Goal: Information Seeking & Learning: Learn about a topic

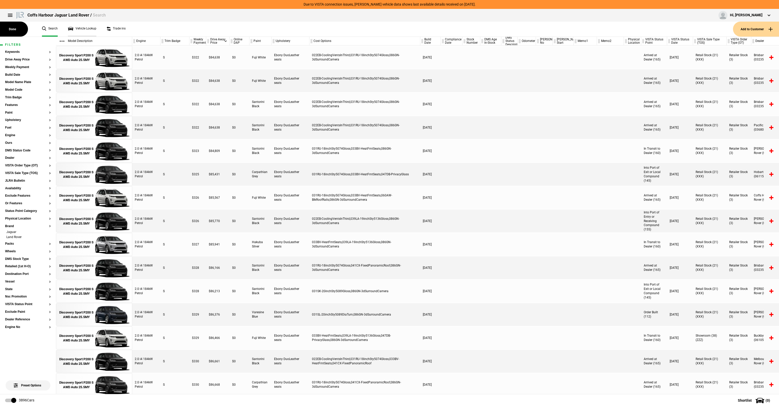
click at [76, 30] on link "Vehicle Lookup" at bounding box center [82, 29] width 28 height 15
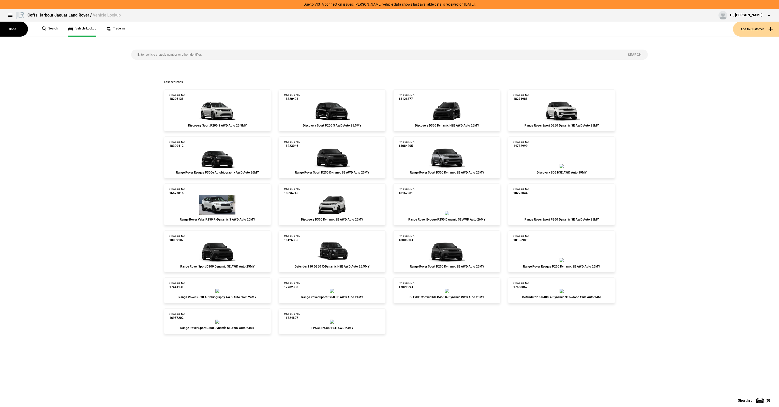
click at [142, 53] on input "search" at bounding box center [376, 55] width 491 height 10
type input "[US_VEHICLE_IDENTIFICATION_NUMBER]"
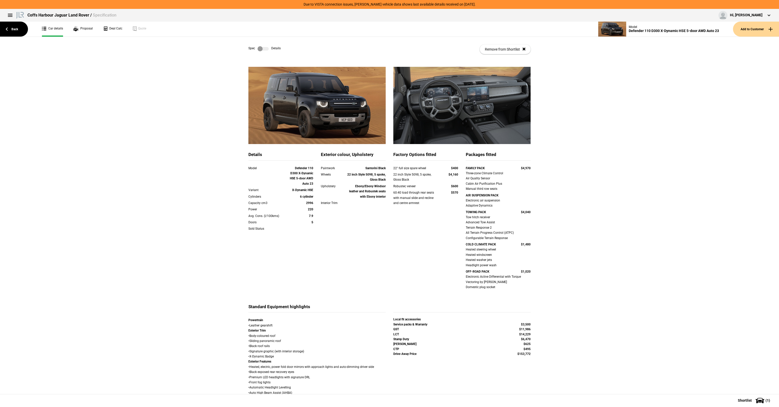
drag, startPoint x: 297, startPoint y: 176, endPoint x: 309, endPoint y: 210, distance: 35.8
click at [309, 210] on div "Model Defender 110 D300 X-Dynamic HSE 5-door AWD Auto 23 Variant X-Dynamic HSE …" at bounding box center [280, 202] width 65 height 72
click at [309, 210] on strong "220" at bounding box center [310, 210] width 5 height 4
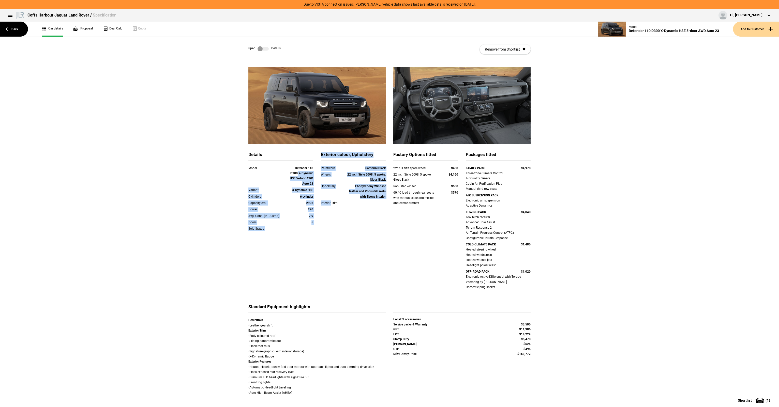
drag, startPoint x: 295, startPoint y: 171, endPoint x: 331, endPoint y: 209, distance: 52.7
click at [331, 209] on div "Details Model Defender 110 D300 X-Dynamic HSE 5-door AWD Auto 23 Variant X-Dyna…" at bounding box center [390, 228] width 290 height 152
click at [332, 209] on div "Paintwork Santorini Black Wheels 22 inch Style 5098, 5 spoke, Gloss Black Uphol…" at bounding box center [353, 189] width 65 height 47
click at [330, 210] on div "Paintwork Santorini Black Wheels 22 inch Style 5098, 5 spoke, Gloss Black Uphol…" at bounding box center [353, 189] width 65 height 47
drag, startPoint x: 304, startPoint y: 172, endPoint x: 305, endPoint y: 206, distance: 33.6
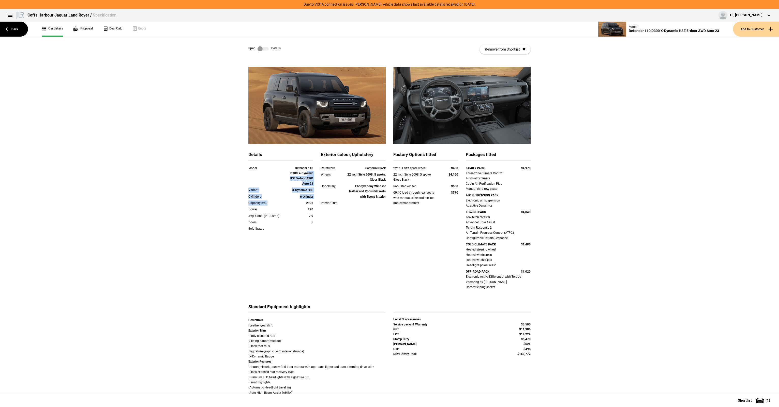
click at [305, 206] on div "Model Defender 110 D300 X-Dynamic HSE 5-door AWD Auto 23 Variant X-Dynamic HSE …" at bounding box center [280, 202] width 65 height 72
drag, startPoint x: 305, startPoint y: 206, endPoint x: 305, endPoint y: 212, distance: 6.1
click at [305, 207] on div "Capacity cm3 2996" at bounding box center [281, 204] width 72 height 6
drag, startPoint x: 312, startPoint y: 228, endPoint x: 306, endPoint y: 193, distance: 35.0
click at [306, 193] on div "Model Defender 110 D300 X-Dynamic HSE 5-door AWD Auto 23 Variant X-Dynamic HSE …" at bounding box center [280, 202] width 65 height 72
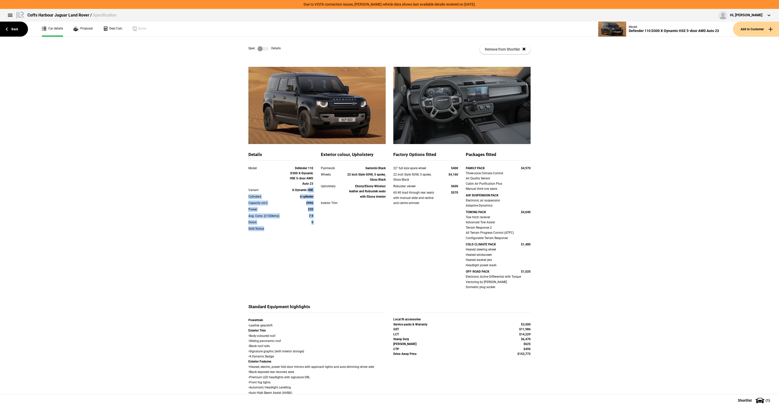
drag, startPoint x: 306, startPoint y: 193, endPoint x: 306, endPoint y: 190, distance: 3.3
click at [306, 190] on strong "X-Dynamic HSE" at bounding box center [302, 190] width 21 height 4
click at [305, 178] on strong "Defender 110 D300 X-Dynamic HSE 5-door AWD Auto 23" at bounding box center [301, 176] width 23 height 19
drag, startPoint x: 307, startPoint y: 202, endPoint x: 308, endPoint y: 217, distance: 15.5
click at [308, 217] on div "Model Defender 110 D300 X-Dynamic HSE 5-door AWD Auto 23 Variant X-Dynamic HSE …" at bounding box center [280, 202] width 65 height 72
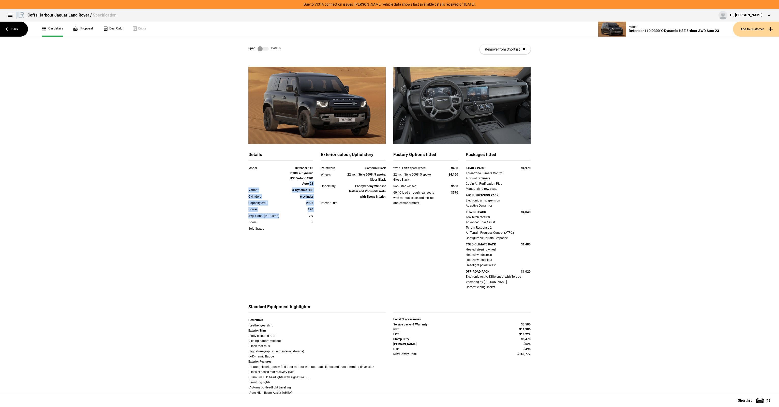
drag, startPoint x: 308, startPoint y: 217, endPoint x: 290, endPoint y: 181, distance: 40.9
click at [309, 217] on strong "7.9" at bounding box center [311, 216] width 4 height 4
drag, startPoint x: 270, startPoint y: 48, endPoint x: 264, endPoint y: 49, distance: 6.6
click at [270, 48] on div "Spec Details" at bounding box center [264, 48] width 32 height 5
drag, startPoint x: 474, startPoint y: 173, endPoint x: 485, endPoint y: 188, distance: 18.7
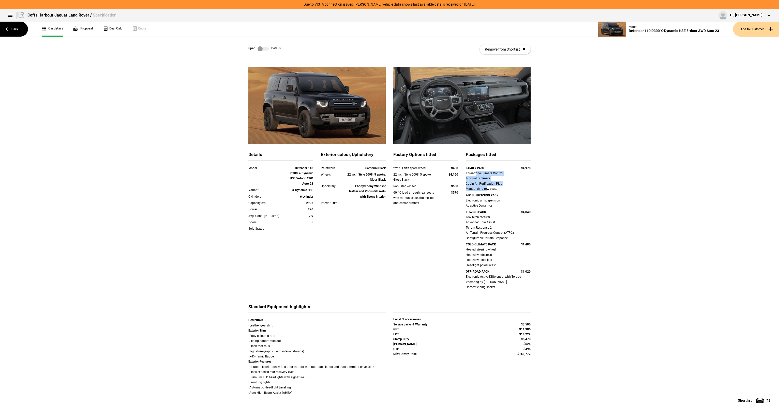
click at [485, 188] on div "Three-zone Climate Control Air Quality Sensor Cabin Air Purification Plus Manua…" at bounding box center [498, 181] width 65 height 21
drag, startPoint x: 468, startPoint y: 202, endPoint x: 502, endPoint y: 207, distance: 34.2
click at [502, 207] on div "Electronic air suspension Adaptive Dynamics" at bounding box center [498, 203] width 65 height 10
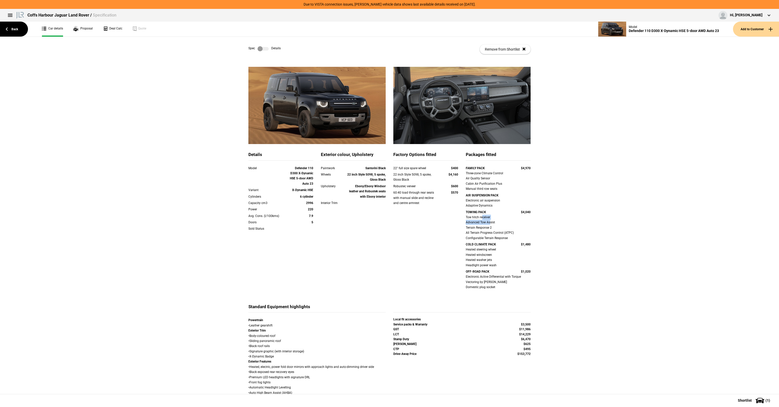
drag, startPoint x: 481, startPoint y: 218, endPoint x: 490, endPoint y: 226, distance: 11.8
click at [490, 226] on div "Tow hitch receiver Advanced Tow Assist Terrain Response 2 All Terrain Progress …" at bounding box center [498, 228] width 65 height 26
drag, startPoint x: 475, startPoint y: 247, endPoint x: 494, endPoint y: 295, distance: 51.7
click at [494, 295] on div "FAMILY PACK $4,970 Three-zone Climate Control Air Quality Sensor Cabin Air Puri…" at bounding box center [498, 231] width 65 height 131
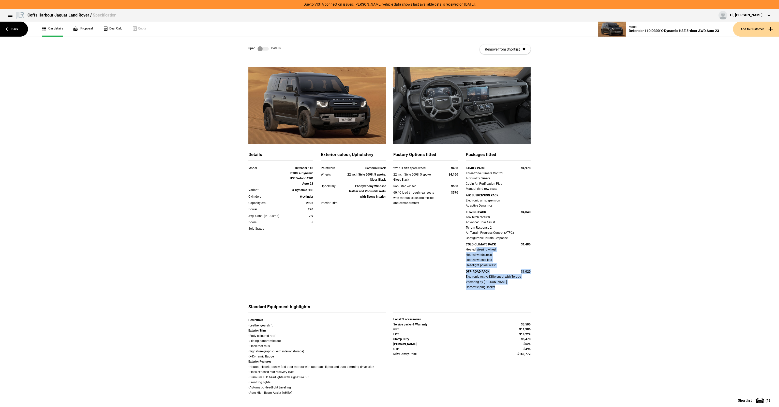
click at [494, 295] on div "FAMILY PACK $4,970 Three-zone Climate Control Air Quality Sensor Cabin Air Puri…" at bounding box center [498, 231] width 65 height 131
click at [486, 290] on div "Electronic Active Differential with Torque Vectoring by Braking Domestic plug s…" at bounding box center [498, 282] width 65 height 16
drag, startPoint x: 478, startPoint y: 279, endPoint x: 511, endPoint y: 295, distance: 36.4
click at [511, 295] on div "FAMILY PACK $4,970 Three-zone Climate Control Air Quality Sensor Cabin Air Puri…" at bounding box center [498, 231] width 65 height 131
drag, startPoint x: 511, startPoint y: 295, endPoint x: 497, endPoint y: 285, distance: 17.6
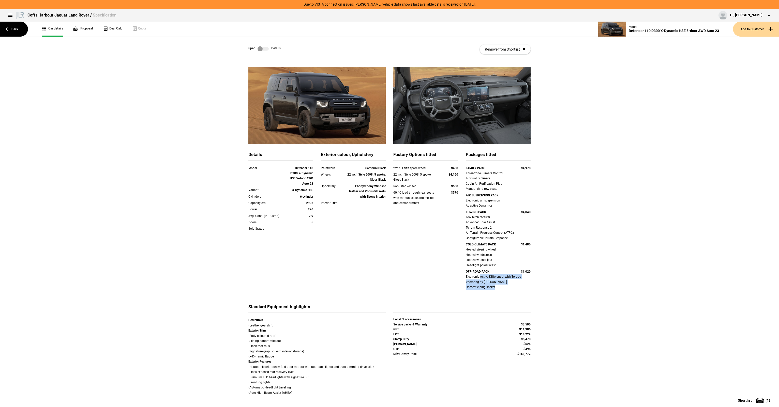
click at [511, 295] on div "FAMILY PACK $4,970 Three-zone Climate Control Air Quality Sensor Cabin Air Puri…" at bounding box center [498, 231] width 65 height 131
drag, startPoint x: 391, startPoint y: 158, endPoint x: 414, endPoint y: 187, distance: 36.6
click at [414, 187] on div "Factory Options fitted 22" full size spare wheel $400 22 inch Style 5098, 5 spo…" at bounding box center [426, 186] width 72 height 68
drag, startPoint x: 414, startPoint y: 187, endPoint x: 416, endPoint y: 190, distance: 4.1
click at [414, 187] on div "Robustec veneer" at bounding box center [416, 186] width 46 height 5
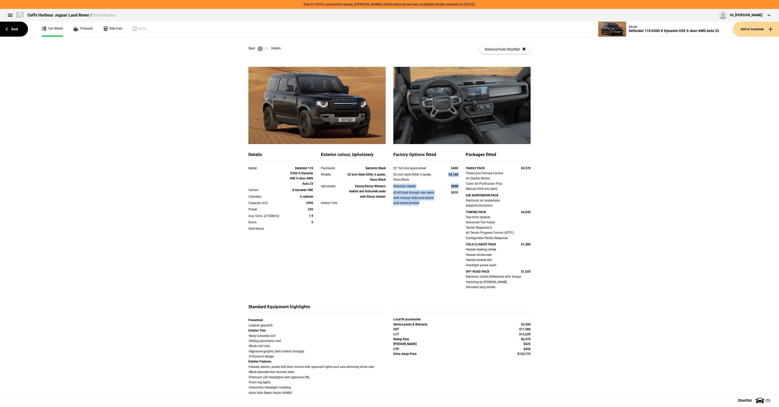
drag, startPoint x: 425, startPoint y: 204, endPoint x: 404, endPoint y: 170, distance: 39.9
click at [404, 170] on div "22" full size spare wheel $400 22 inch Style 5098, 5 spoke, Gloss Black $4,160 …" at bounding box center [425, 189] width 65 height 47
drag, startPoint x: 404, startPoint y: 170, endPoint x: 399, endPoint y: 166, distance: 6.9
click at [399, 166] on div "22" full size spare wheel" at bounding box center [416, 168] width 46 height 5
drag, startPoint x: 399, startPoint y: 166, endPoint x: 432, endPoint y: 214, distance: 58.3
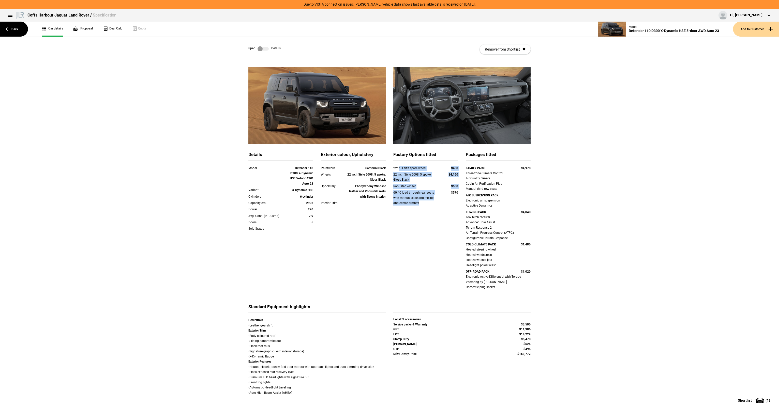
click at [431, 214] on div "Factory Options fitted 22" full size spare wheel $400 22 inch Style 5098, 5 spo…" at bounding box center [426, 186] width 72 height 68
click at [384, 196] on div "Upholstery Ebony/Ebony Windsor leather and Robustek seats with Ebony interior" at bounding box center [353, 192] width 72 height 17
click at [260, 47] on label at bounding box center [263, 48] width 11 height 5
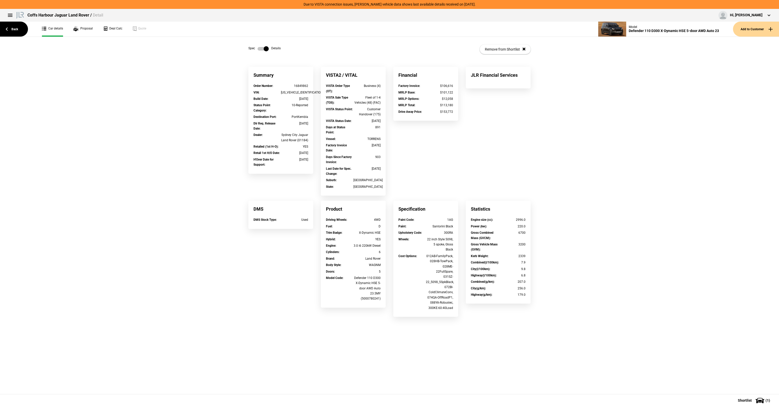
click at [262, 50] on label at bounding box center [263, 48] width 11 height 5
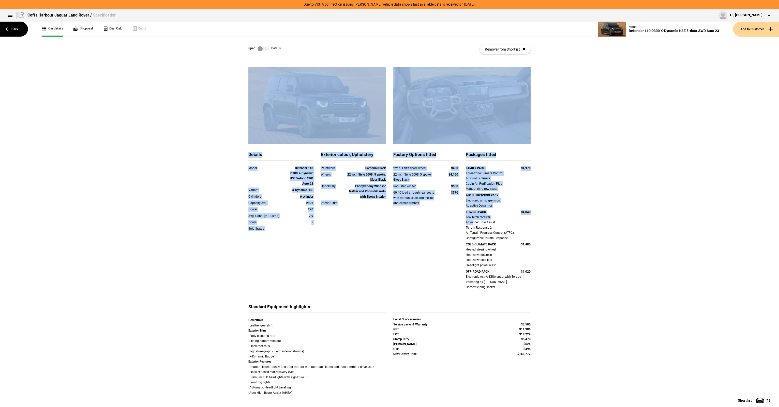
drag, startPoint x: 320, startPoint y: 148, endPoint x: 471, endPoint y: 221, distance: 167.3
click at [471, 221] on div "Tow hitch receiver Advanced Tow Assist Terrain Response 2 All Terrain Progress …" at bounding box center [498, 228] width 65 height 26
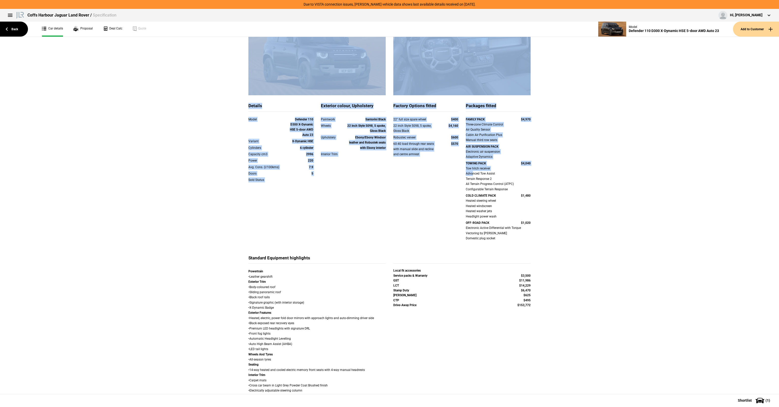
scroll to position [153, 0]
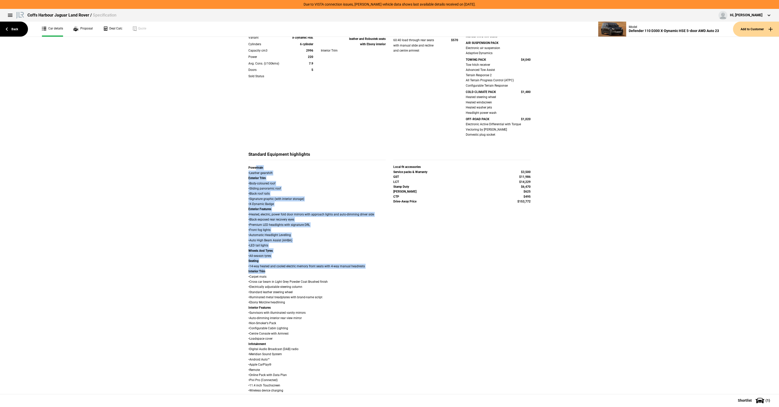
drag, startPoint x: 253, startPoint y: 163, endPoint x: 290, endPoint y: 273, distance: 116.5
click at [290, 273] on div "Standard Equipment highlights Powertrain • Leather gearshift Exterior Trim • Bo…" at bounding box center [316, 406] width 137 height 508
drag, startPoint x: 290, startPoint y: 273, endPoint x: 292, endPoint y: 287, distance: 13.9
click at [290, 273] on div "Powertrain • Leather gearshift Exterior Trim • Body-coloured roof • Sliding pan…" at bounding box center [316, 409] width 137 height 488
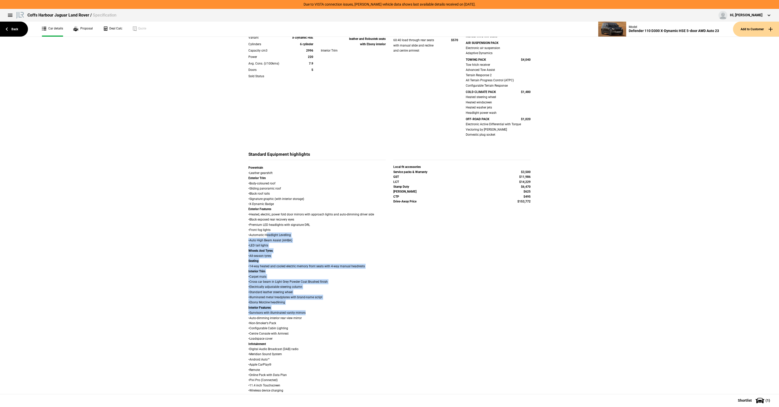
drag, startPoint x: 303, startPoint y: 312, endPoint x: 253, endPoint y: 212, distance: 112.3
click at [253, 212] on div "Powertrain • Leather gearshift Exterior Trim • Body-coloured roof • Sliding pan…" at bounding box center [316, 409] width 137 height 488
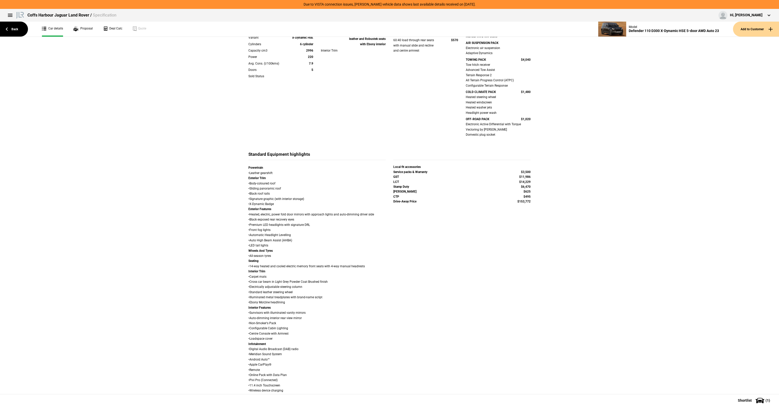
drag, startPoint x: 253, startPoint y: 212, endPoint x: 244, endPoint y: 194, distance: 20.3
click at [245, 200] on div "Powertrain • Leather gearshift Exterior Trim • Body-coloured roof • Sliding pan…" at bounding box center [317, 409] width 145 height 489
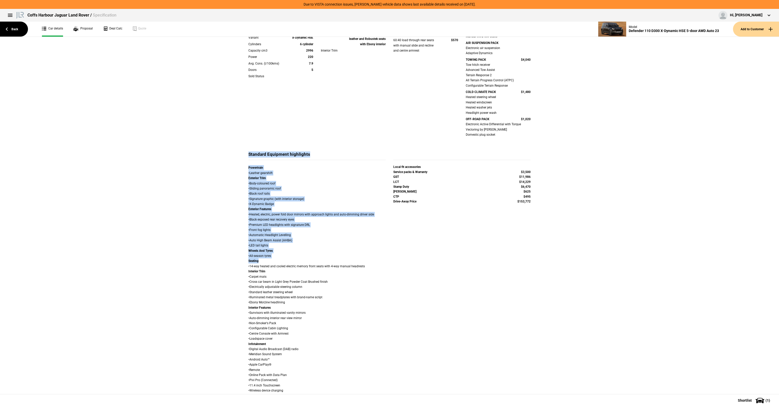
drag, startPoint x: 231, startPoint y: 157, endPoint x: 261, endPoint y: 264, distance: 111.0
click at [261, 264] on div "Details Model Defender 110 D300 X-Dynamic HSE 5-door AWD Auto 23 Variant X-Dyna…" at bounding box center [389, 290] width 779 height 753
drag, startPoint x: 261, startPoint y: 264, endPoint x: 308, endPoint y: 310, distance: 65.5
click at [262, 264] on div "Powertrain • Leather gearshift Exterior Trim • Body-coloured roof • Sliding pan…" at bounding box center [316, 409] width 137 height 488
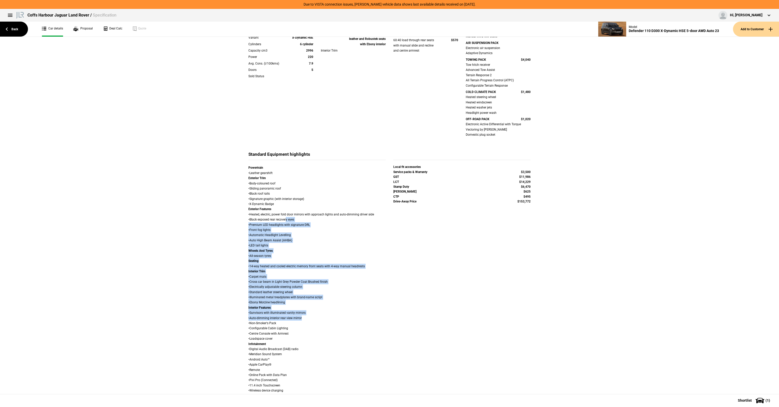
drag, startPoint x: 317, startPoint y: 318, endPoint x: 283, endPoint y: 209, distance: 114.3
click at [283, 209] on div "Powertrain • Leather gearshift Exterior Trim • Body-coloured roof • Sliding pan…" at bounding box center [316, 409] width 137 height 488
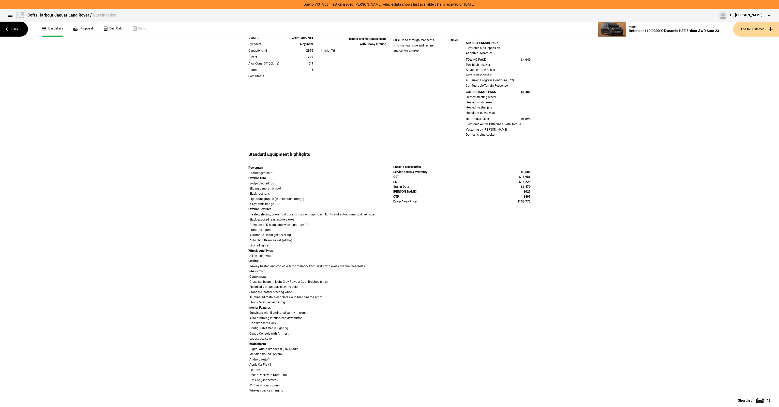
click at [274, 202] on div "Powertrain • Leather gearshift Exterior Trim • Body-coloured roof • Sliding pan…" at bounding box center [316, 409] width 137 height 488
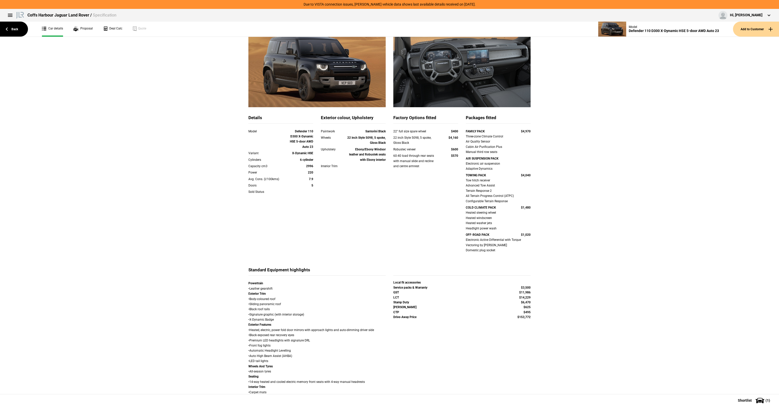
scroll to position [0, 0]
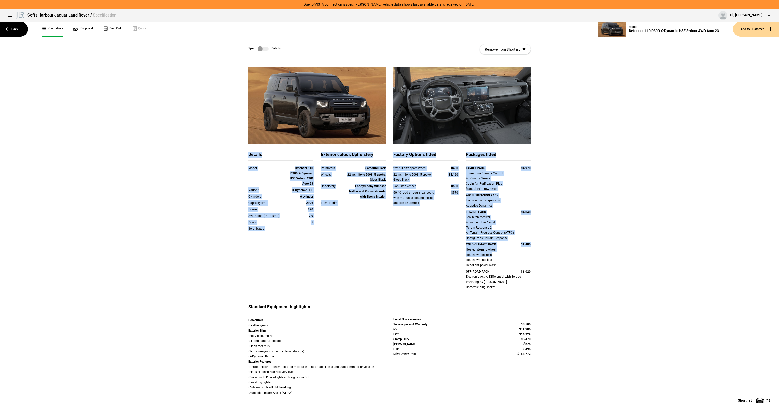
drag, startPoint x: 245, startPoint y: 153, endPoint x: 548, endPoint y: 259, distance: 321.1
drag, startPoint x: 548, startPoint y: 259, endPoint x: 550, endPoint y: 283, distance: 24.5
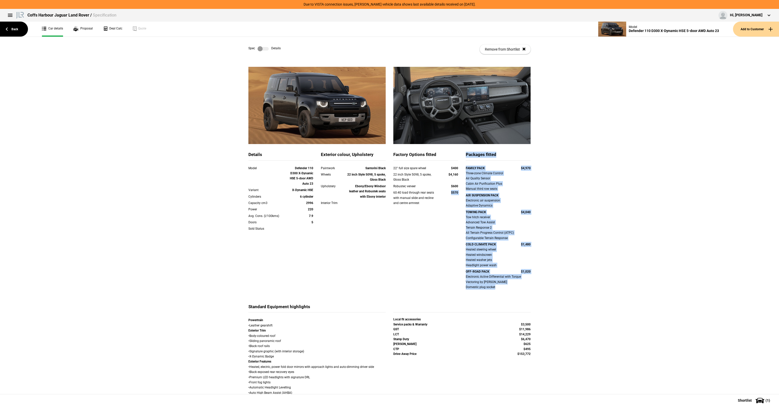
drag, startPoint x: 547, startPoint y: 289, endPoint x: 400, endPoint y: 199, distance: 172.7
click at [400, 199] on div "60:40 load through rear seats with manual slide and recline and centre armrest" at bounding box center [416, 198] width 46 height 16
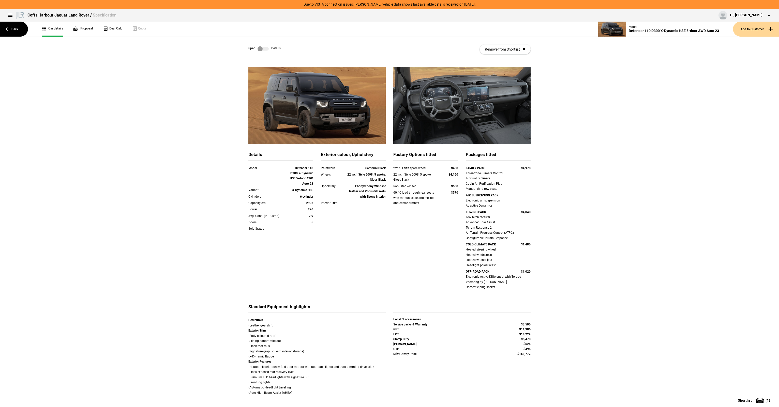
click at [258, 50] on label at bounding box center [263, 48] width 11 height 5
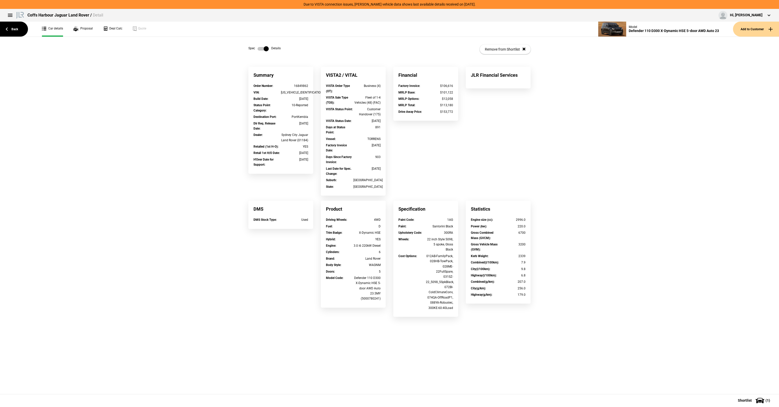
click at [300, 93] on div "SALEA7AW5P2149896" at bounding box center [294, 92] width 27 height 5
click at [300, 93] on div "[US_VEHICLE_IDENTIFICATION_NUMBER]" at bounding box center [294, 92] width 27 height 5
drag, startPoint x: 300, startPoint y: 93, endPoint x: 297, endPoint y: 91, distance: 3.5
click at [297, 91] on div "[US_VEHICLE_IDENTIFICATION_NUMBER]" at bounding box center [294, 92] width 27 height 5
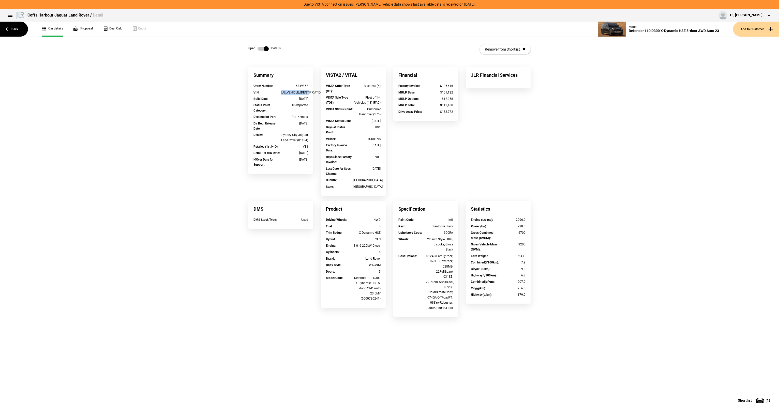
copy div "[US_VEHICLE_IDENTIFICATION_NUMBER]"
click at [447, 83] on div "Financial" at bounding box center [425, 75] width 65 height 17
click at [259, 48] on label at bounding box center [263, 48] width 11 height 5
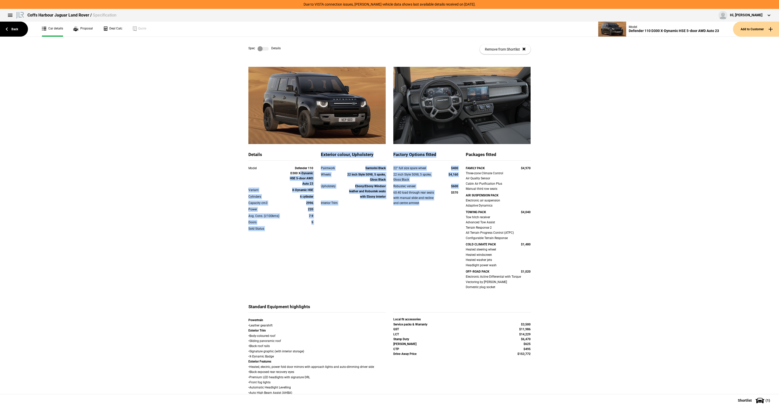
drag, startPoint x: 298, startPoint y: 174, endPoint x: 426, endPoint y: 208, distance: 132.4
click at [426, 208] on div "Details Model Defender 110 D300 X-Dynamic HSE 5-door AWD Auto 23 Variant X-Dyna…" at bounding box center [390, 228] width 290 height 152
drag, startPoint x: 426, startPoint y: 208, endPoint x: 475, endPoint y: 230, distance: 53.1
click at [426, 208] on div "22" full size spare wheel $400 22 inch Style 5098, 5 spoke, Gloss Black $4,160 …" at bounding box center [425, 189] width 65 height 47
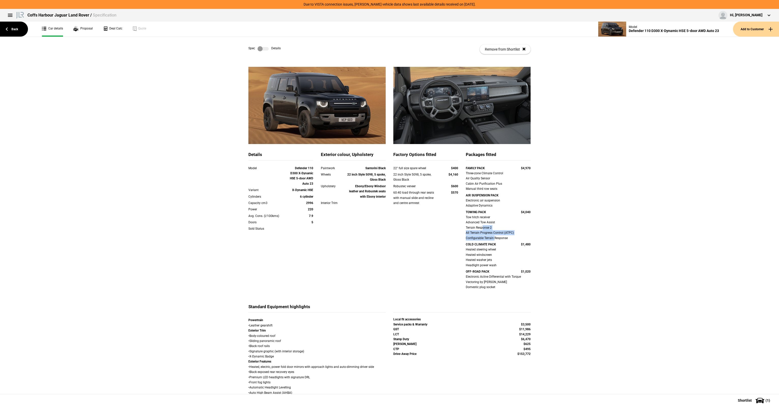
drag, startPoint x: 492, startPoint y: 238, endPoint x: 425, endPoint y: 210, distance: 72.1
click at [425, 210] on div "Details Model Defender 110 D300 X-Dynamic HSE 5-door AWD Auto 23 Variant X-Dyna…" at bounding box center [390, 228] width 290 height 152
click at [424, 210] on div "22" full size spare wheel $400 22 inch Style 5098, 5 spoke, Gloss Black $4,160 …" at bounding box center [425, 189] width 65 height 47
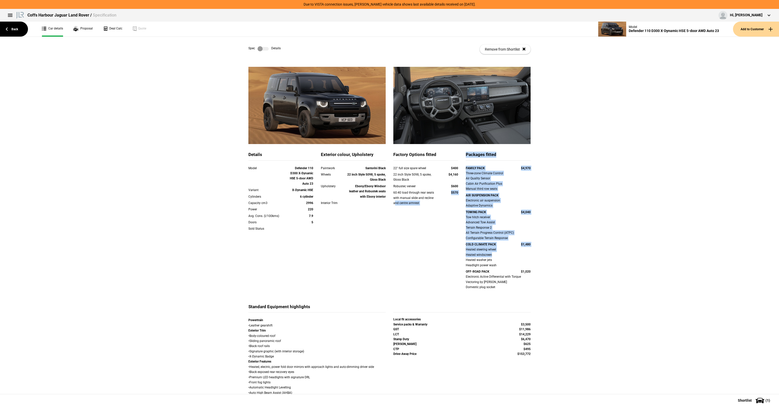
drag, startPoint x: 449, startPoint y: 205, endPoint x: 495, endPoint y: 260, distance: 71.3
click at [495, 260] on div "Details Model Defender 110 D300 X-Dynamic HSE 5-door AWD Auto 23 Variant X-Dyna…" at bounding box center [390, 228] width 290 height 152
click at [495, 260] on div "Heated steering wheel Heated windscreen Heated washer jets Headlight power wash" at bounding box center [498, 257] width 65 height 21
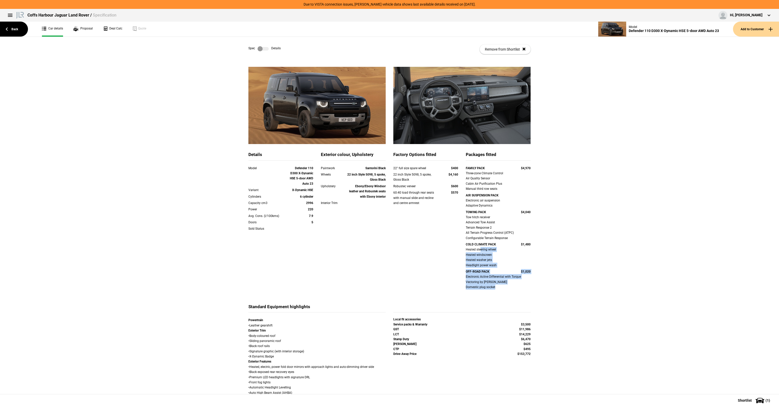
drag, startPoint x: 487, startPoint y: 260, endPoint x: 470, endPoint y: 243, distance: 23.4
click at [472, 246] on div "FAMILY PACK $4,970 Three-zone Climate Control Air Quality Sensor Cabin Air Puri…" at bounding box center [498, 231] width 65 height 131
click at [470, 243] on strong "COLD CLIMATE PACK" at bounding box center [481, 245] width 30 height 4
click at [259, 47] on label at bounding box center [263, 48] width 11 height 5
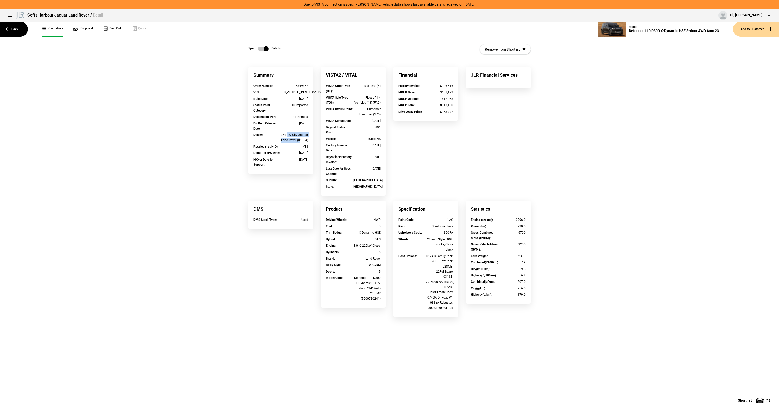
drag, startPoint x: 287, startPoint y: 137, endPoint x: 300, endPoint y: 139, distance: 13.6
click at [300, 139] on div "Sydney City Jaguar Land Rover (01184)" at bounding box center [294, 138] width 27 height 10
drag, startPoint x: 310, startPoint y: 141, endPoint x: 290, endPoint y: 137, distance: 20.9
click at [290, 137] on div "Dealer : Sydney City Jaguar Land Rover (01184)" at bounding box center [281, 139] width 62 height 12
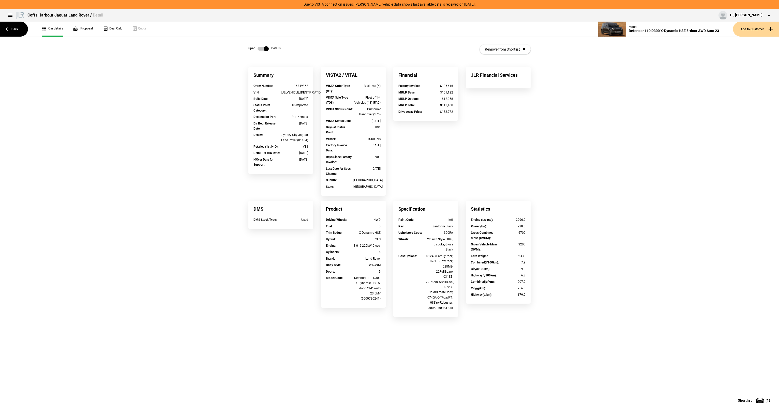
drag, startPoint x: 290, startPoint y: 137, endPoint x: 280, endPoint y: 138, distance: 10.5
click at [288, 136] on div "Sydney City Jaguar Land Rover (01184)" at bounding box center [294, 138] width 27 height 10
drag, startPoint x: 280, startPoint y: 138, endPoint x: 302, endPoint y: 141, distance: 22.3
click at [302, 141] on div "Dealer : Sydney City Jaguar Land Rover (01184)" at bounding box center [281, 138] width 55 height 10
click at [302, 141] on div "Sydney City Jaguar Land Rover (01184)" at bounding box center [294, 138] width 27 height 10
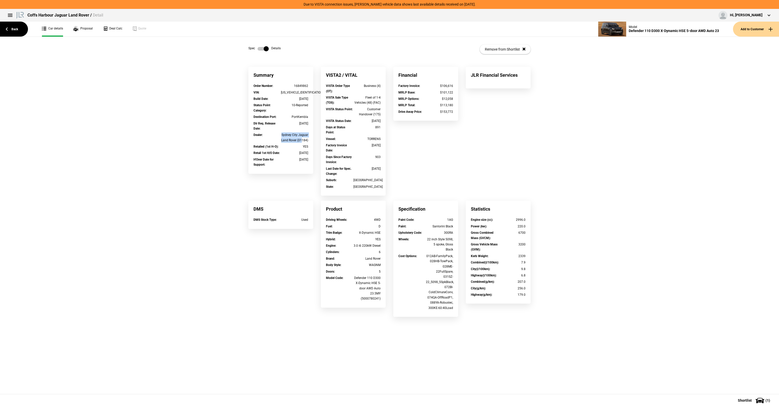
click at [286, 138] on div "Sydney City Jaguar Land Rover (01184)" at bounding box center [294, 138] width 27 height 10
drag, startPoint x: 286, startPoint y: 138, endPoint x: 305, endPoint y: 144, distance: 20.3
click at [305, 144] on div "Order Number : 16849862 VIN : SALEA7AW5P2149896 Build Date : 30/08/2022 Status …" at bounding box center [280, 128] width 65 height 90
click at [297, 142] on div "Sydney City Jaguar Land Rover (01184)" at bounding box center [294, 138] width 27 height 10
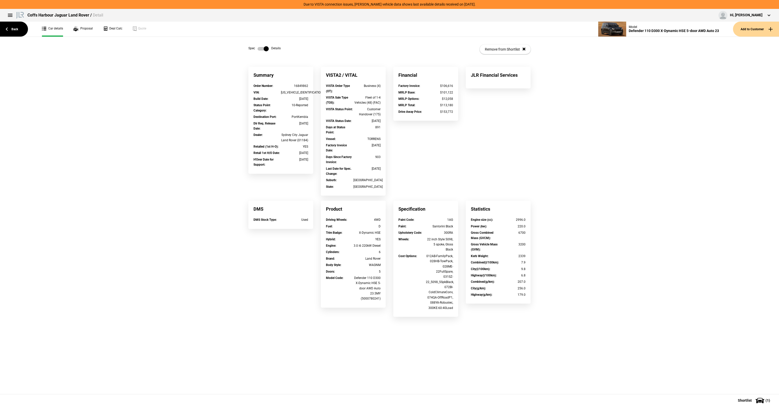
drag, startPoint x: 299, startPoint y: 216, endPoint x: 316, endPoint y: 219, distance: 17.8
click at [316, 219] on div "DMS DMS Stock Type : Used" at bounding box center [281, 217] width 72 height 33
drag, startPoint x: 293, startPoint y: 139, endPoint x: 305, endPoint y: 161, distance: 25.4
click at [305, 161] on div "Order Number : 16849862 VIN : SALEA7AW5P2149896 Build Date : 30/08/2022 Status …" at bounding box center [280, 128] width 65 height 90
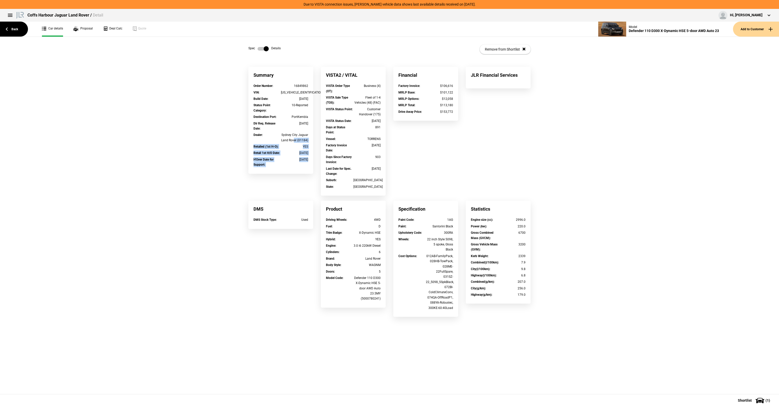
click at [305, 162] on div "H'Over Date for Support : 16/01/2023" at bounding box center [281, 162] width 55 height 10
drag, startPoint x: 307, startPoint y: 159, endPoint x: 291, endPoint y: 129, distance: 33.7
click at [291, 129] on div "Order Number : 16849862 VIN : SALEA7AW5P2149896 Build Date : 30/08/2022 Status …" at bounding box center [280, 128] width 65 height 90
drag, startPoint x: 291, startPoint y: 129, endPoint x: 288, endPoint y: 107, distance: 22.1
click at [291, 129] on div "Dlr Req. Release Date : 04/11/2022" at bounding box center [281, 126] width 55 height 10
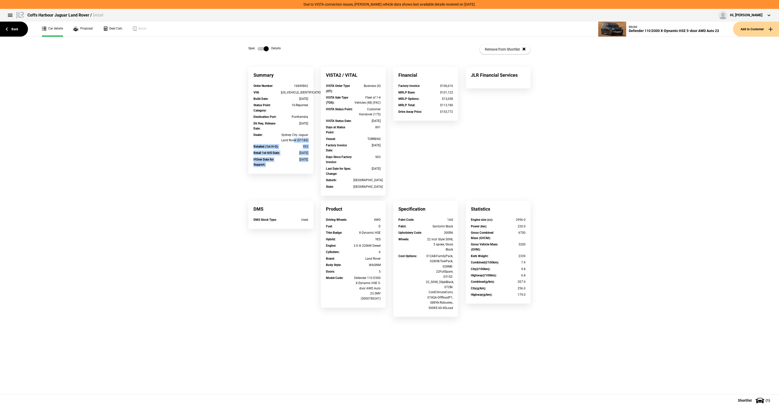
drag, startPoint x: 287, startPoint y: 105, endPoint x: 309, endPoint y: 172, distance: 70.4
click at [309, 172] on div "Order Number : 16849862 VIN : SALEA7AW5P2149896 Build Date : 30/08/2022 Status …" at bounding box center [280, 128] width 65 height 90
click at [313, 108] on div "Order Number : 16849862 VIN : SALEA7AW5P2149896 Build Date : 30/08/2022 Status …" at bounding box center [280, 128] width 65 height 90
drag, startPoint x: 298, startPoint y: 87, endPoint x: 310, endPoint y: 164, distance: 77.9
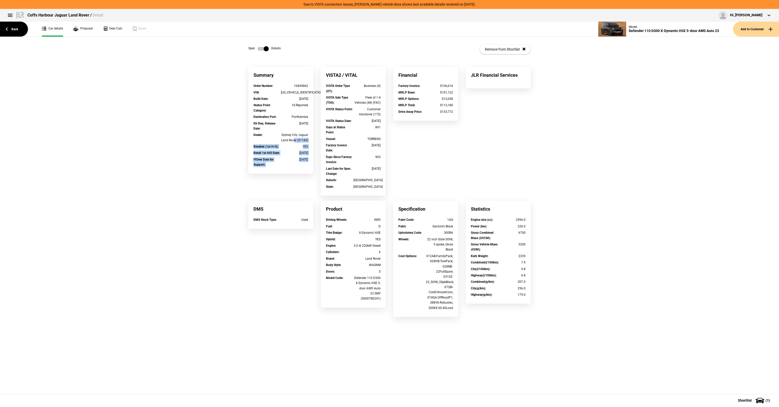
click at [310, 164] on div "Order Number : 16849862 VIN : SALEA7AW5P2149896 Build Date : 30/08/2022 Status …" at bounding box center [280, 128] width 65 height 90
click at [310, 164] on div "H'Over Date for Support : 16/01/2023" at bounding box center [281, 163] width 62 height 12
click at [281, 71] on div "Summary" at bounding box center [280, 75] width 65 height 17
click at [352, 100] on div "VISTA Sale Type (TOS) :" at bounding box center [339, 100] width 27 height 10
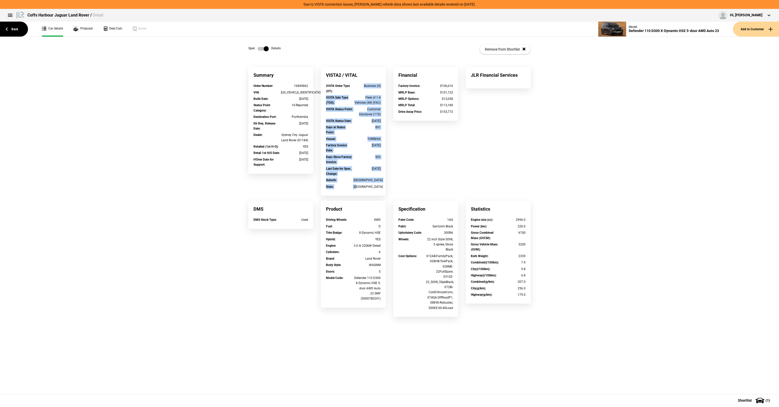
drag, startPoint x: 362, startPoint y: 89, endPoint x: 379, endPoint y: 191, distance: 103.1
click at [379, 191] on div "VISTA Order Type (OT) : Business (4) VISTA Sale Type (TOS) : Fleet of 1-4 Vehic…" at bounding box center [353, 139] width 65 height 112
click at [379, 190] on div "State : NSW" at bounding box center [353, 187] width 62 height 6
drag, startPoint x: 382, startPoint y: 190, endPoint x: 383, endPoint y: 187, distance: 3.4
click at [382, 188] on div "State : NSW" at bounding box center [353, 187] width 62 height 6
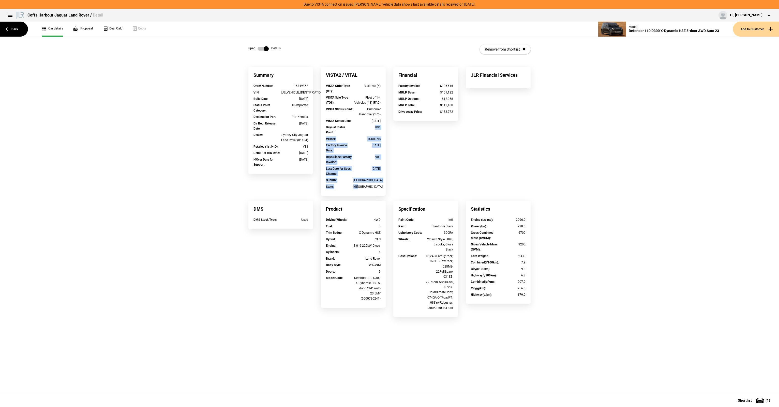
drag, startPoint x: 383, startPoint y: 187, endPoint x: 369, endPoint y: 121, distance: 67.3
click at [368, 123] on div "VISTA Order Type (OT) : Business (4) VISTA Sale Type (TOS) : Fleet of 1-4 Vehic…" at bounding box center [353, 139] width 65 height 112
click at [369, 121] on div "[DATE]" at bounding box center [367, 121] width 27 height 5
drag, startPoint x: 374, startPoint y: 91, endPoint x: 392, endPoint y: 169, distance: 80.7
click at [392, 169] on div "Summary Order Number : 16849862 VIN : SALEA7AW5P2149896 Build Date : 30/08/2022…" at bounding box center [390, 194] width 290 height 255
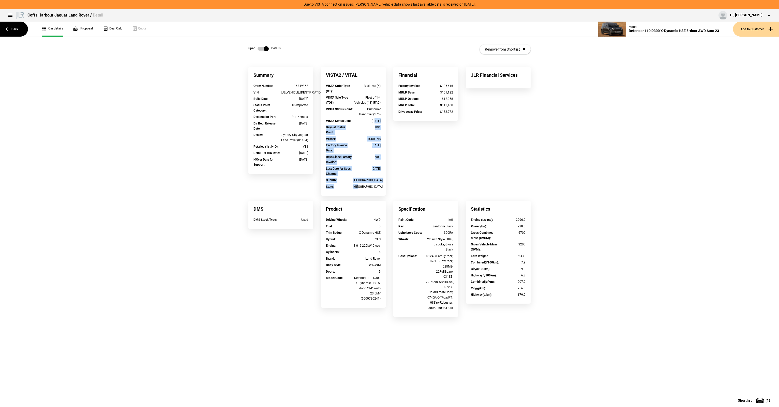
click at [392, 169] on div "Summary Order Number : 16849862 VIN : SALEA7AW5P2149896 Build Date : 30/08/2022…" at bounding box center [390, 194] width 290 height 255
drag, startPoint x: 392, startPoint y: 180, endPoint x: 375, endPoint y: 131, distance: 51.6
click at [375, 131] on div "Summary Order Number : 16849862 VIN : SALEA7AW5P2149896 Build Date : 30/08/2022…" at bounding box center [390, 194] width 290 height 255
drag, startPoint x: 375, startPoint y: 131, endPoint x: 373, endPoint y: 126, distance: 6.0
click at [373, 126] on div "891" at bounding box center [367, 127] width 27 height 5
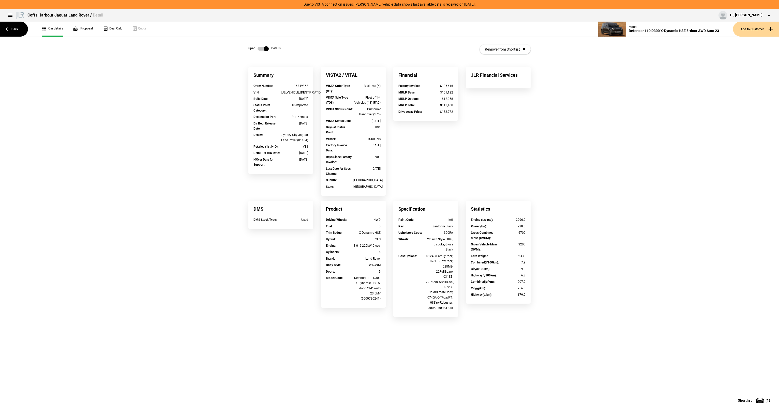
click at [267, 46] on div "Spec Details Remove from Shortlist" at bounding box center [389, 49] width 282 height 25
click at [263, 49] on label at bounding box center [263, 48] width 11 height 5
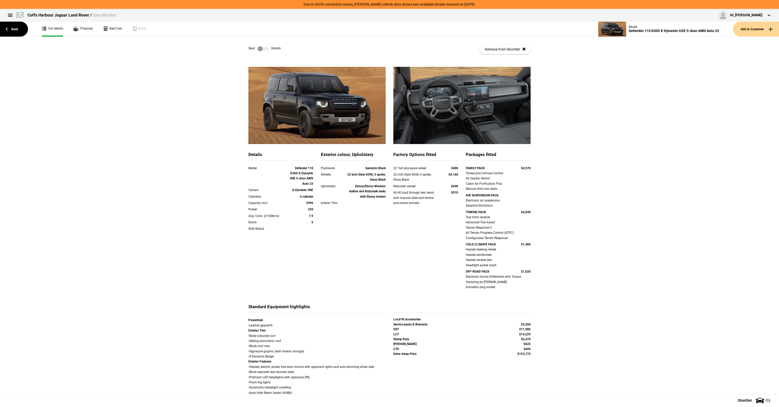
drag, startPoint x: 521, startPoint y: 358, endPoint x: 524, endPoint y: 358, distance: 2.6
click at [524, 358] on div "Local fit accessories Service packs & Warranty $3,500 GST $11,986 LCT $14,229 S…" at bounding box center [461, 340] width 137 height 45
drag, startPoint x: 524, startPoint y: 358, endPoint x: 538, endPoint y: 357, distance: 14.3
click at [524, 357] on div "Drive-Away Price $153,772" at bounding box center [462, 354] width 145 height 5
drag, startPoint x: 539, startPoint y: 356, endPoint x: 503, endPoint y: 350, distance: 36.8
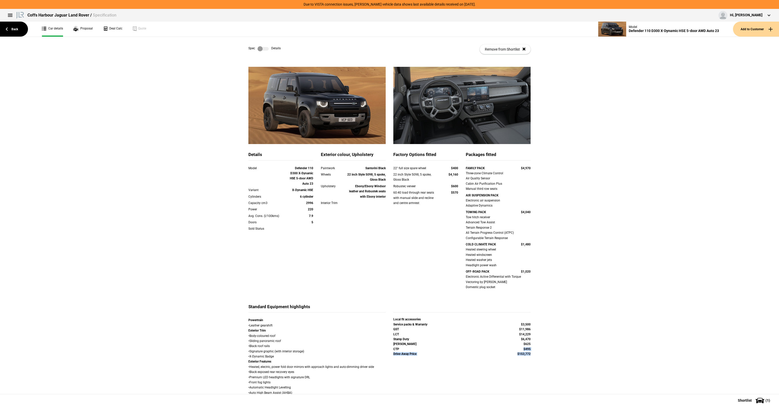
drag, startPoint x: 503, startPoint y: 350, endPoint x: 503, endPoint y: 355, distance: 4.8
click at [503, 350] on div "$495" at bounding box center [513, 350] width 34 height 4
drag, startPoint x: 535, startPoint y: 358, endPoint x: 524, endPoint y: 358, distance: 10.9
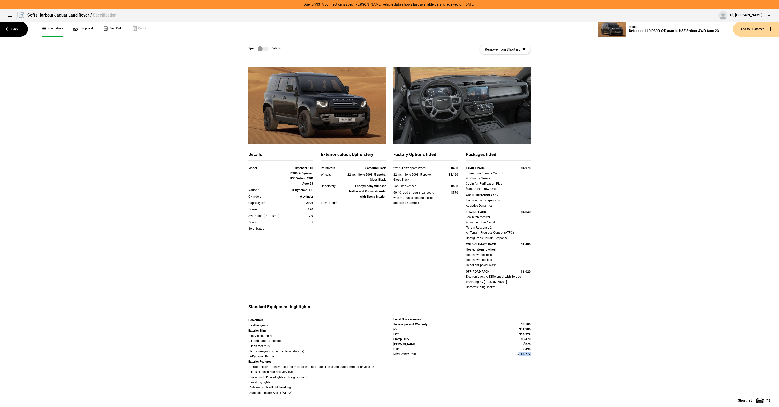
click at [524, 358] on div "Local fit accessories Service packs & Warranty $3,500 GST $11,986 LCT $14,229 S…" at bounding box center [461, 340] width 137 height 45
drag, startPoint x: 513, startPoint y: 357, endPoint x: 525, endPoint y: 357, distance: 12.0
click at [525, 357] on div "Drive-Away Price $153,772" at bounding box center [462, 354] width 145 height 5
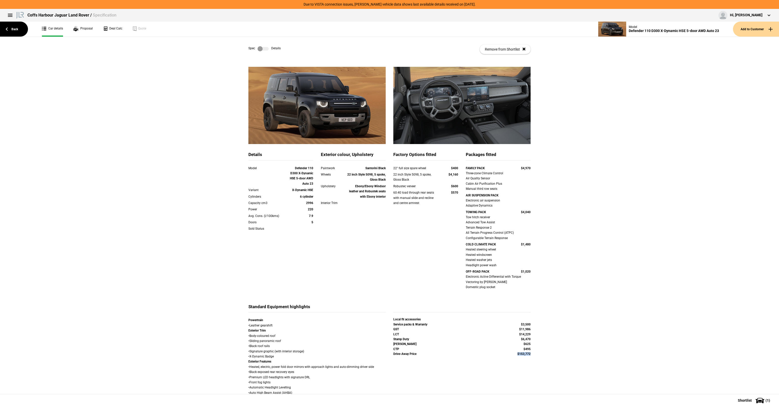
drag, startPoint x: 532, startPoint y: 357, endPoint x: 510, endPoint y: 357, distance: 22.1
click at [510, 357] on div "Drive-Away Price $153,772" at bounding box center [462, 354] width 145 height 5
drag, startPoint x: 533, startPoint y: 356, endPoint x: 507, endPoint y: 357, distance: 25.9
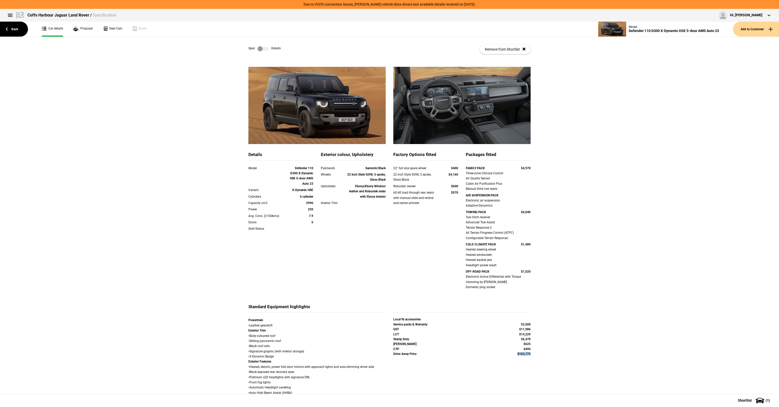
click at [507, 357] on div "Drive-Away Price $153,772" at bounding box center [462, 354] width 145 height 5
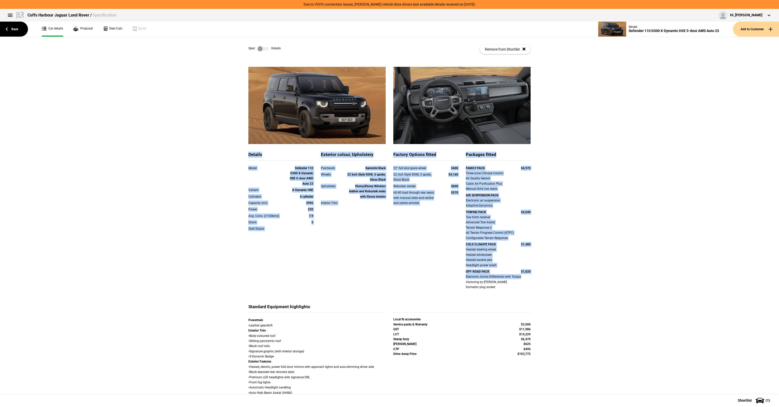
drag
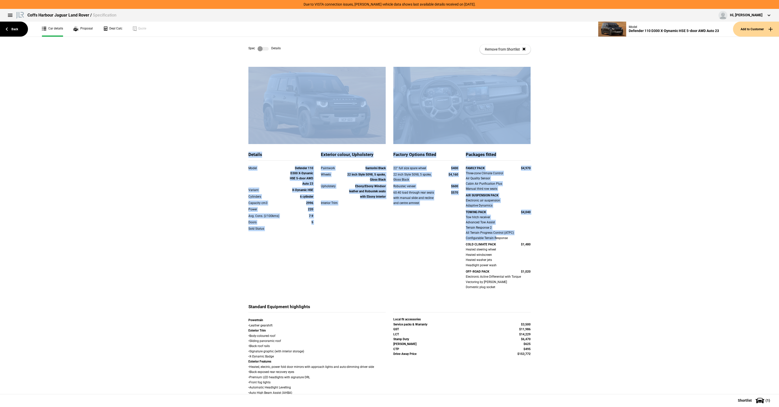
click at [508, 241] on div "Tow hitch receiver Advanced Tow Assist Terrain Response 2 All Terrain Progress …" at bounding box center [498, 228] width 65 height 26
click at [363, 172] on div "22 inch Style 5098, 5 spoke, Gloss Black" at bounding box center [366, 177] width 39 height 10
